Goal: Transaction & Acquisition: Purchase product/service

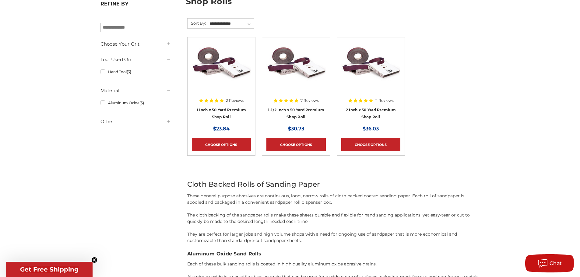
scroll to position [61, 0]
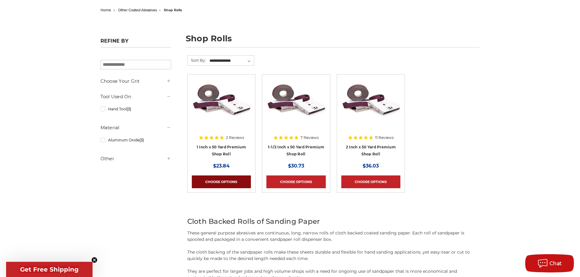
click at [233, 177] on link "Choose Options" at bounding box center [221, 182] width 59 height 13
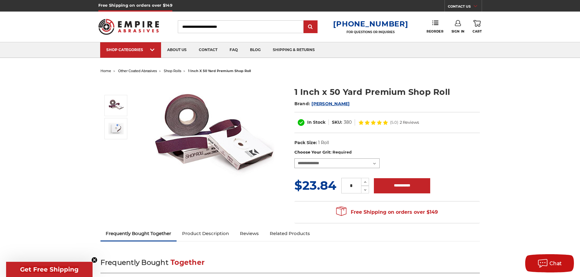
click at [322, 163] on select "**********" at bounding box center [336, 164] width 85 height 10
